Goal: Find specific page/section: Find specific page/section

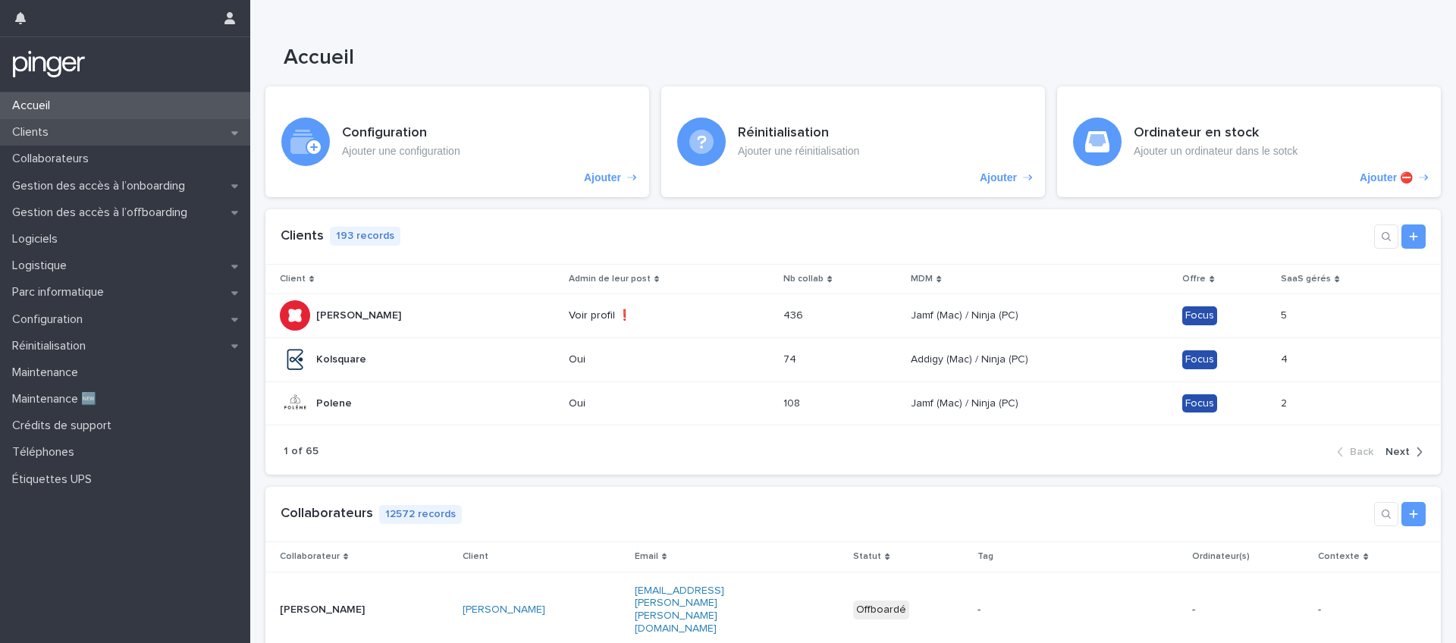
click at [90, 127] on div "Clients" at bounding box center [125, 132] width 250 height 27
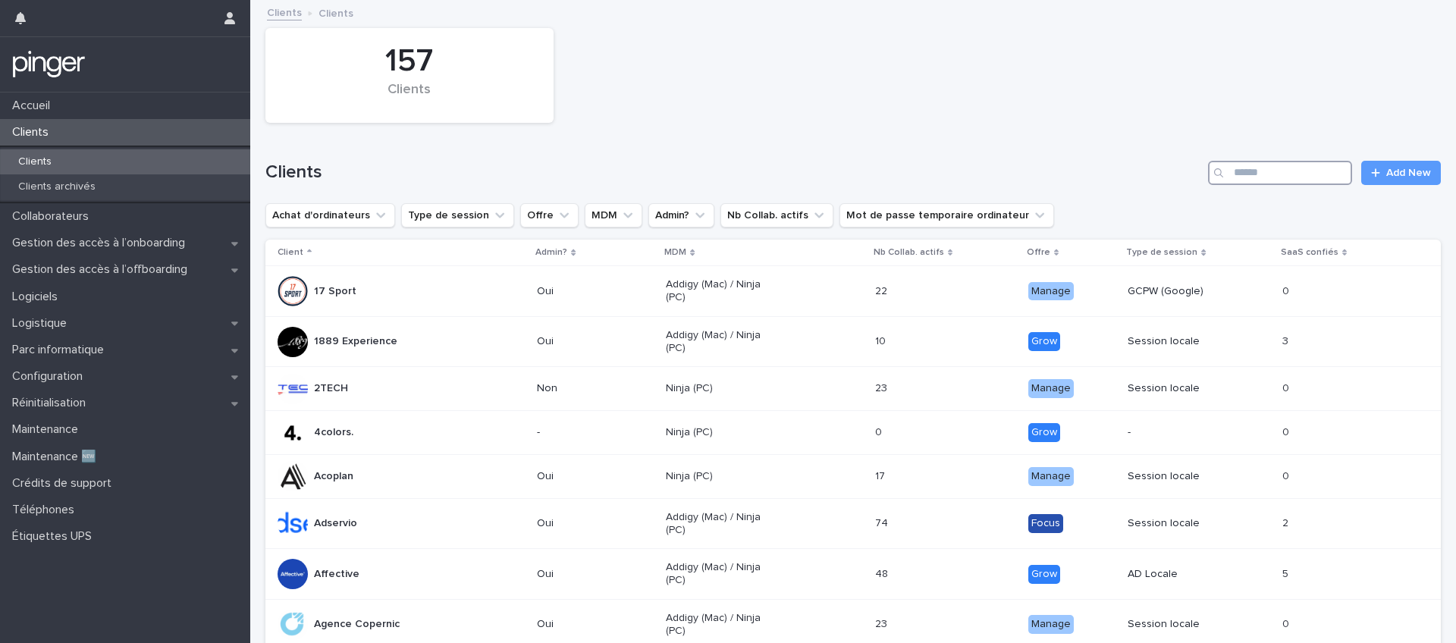
click at [1269, 178] on input "Search" at bounding box center [1280, 173] width 144 height 24
type input "*"
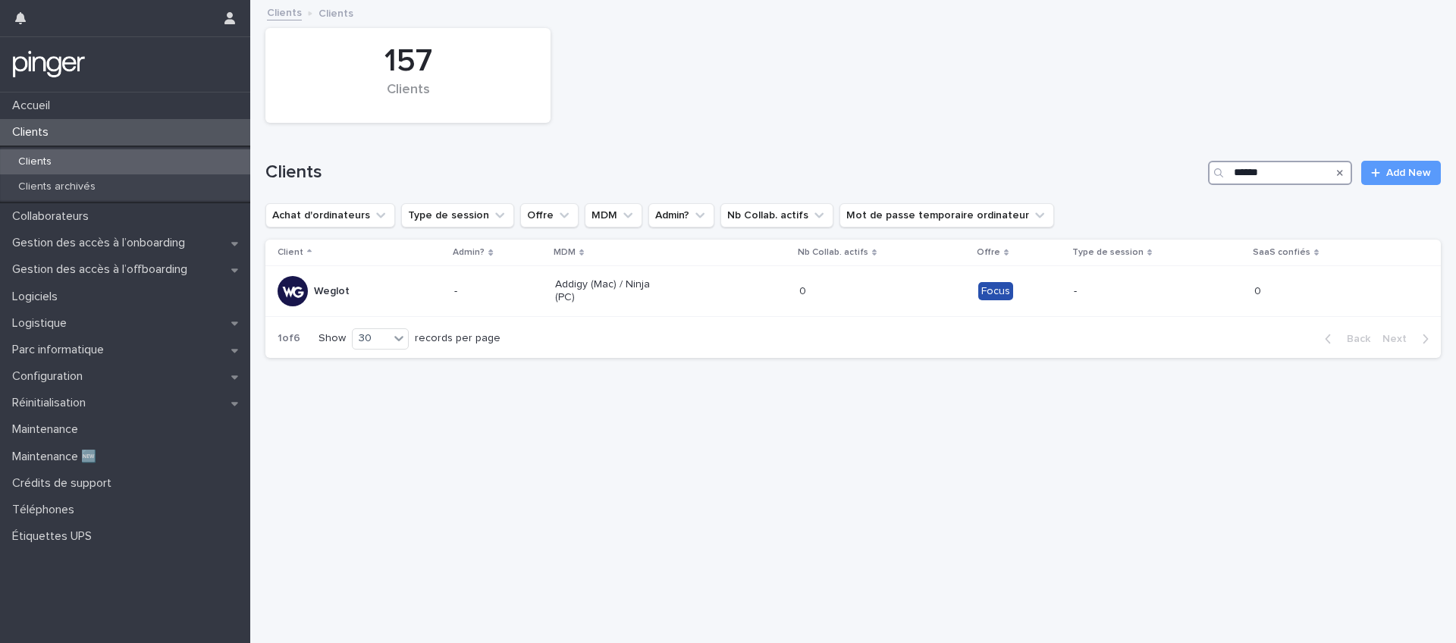
type input "******"
click at [447, 296] on td "Weglot" at bounding box center [356, 291] width 183 height 51
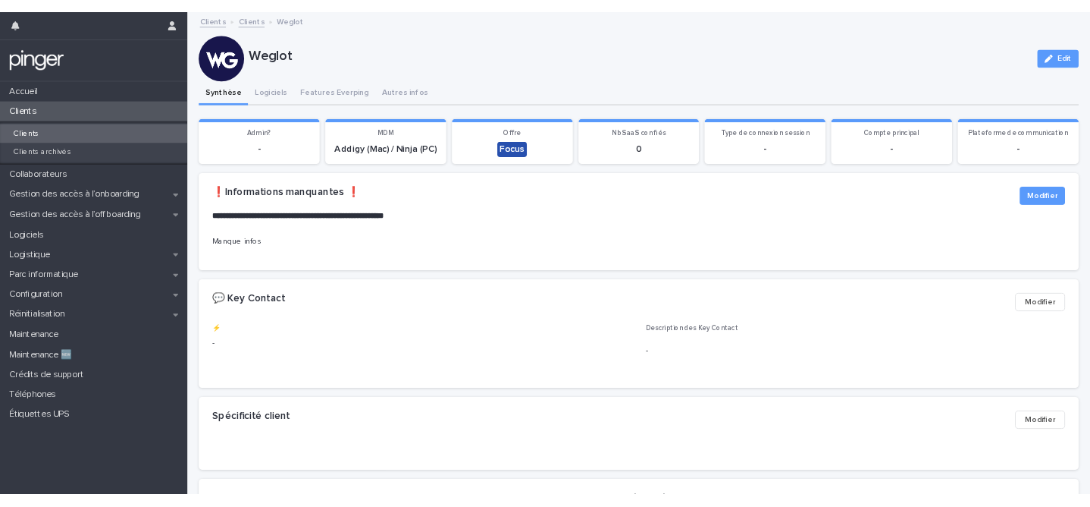
scroll to position [522, 0]
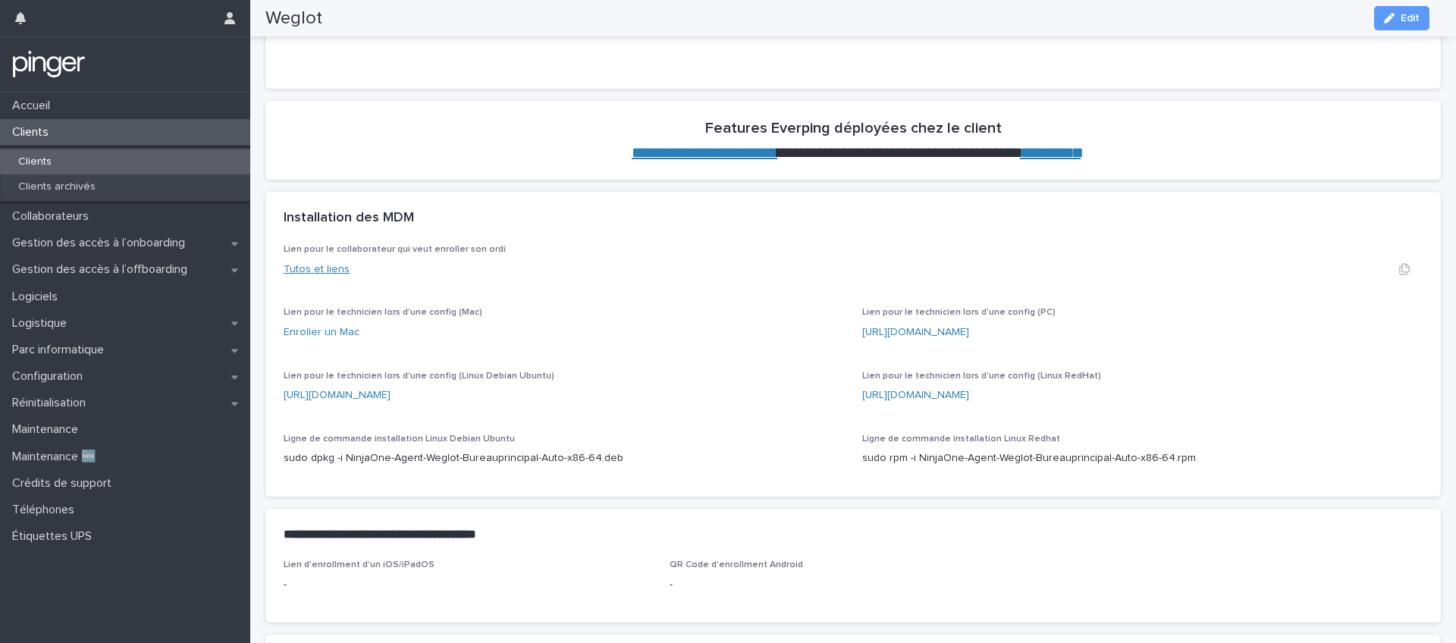
click at [322, 267] on link "Tutos et liens" at bounding box center [317, 269] width 66 height 11
